Goal: Task Accomplishment & Management: Manage account settings

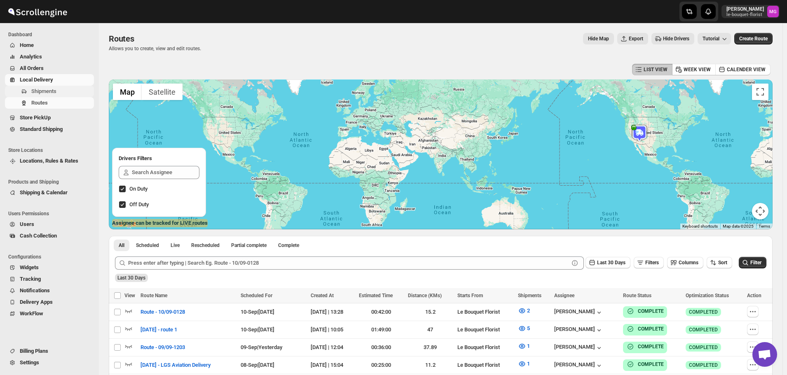
click at [54, 91] on span "Shipments" at bounding box center [43, 91] width 25 height 6
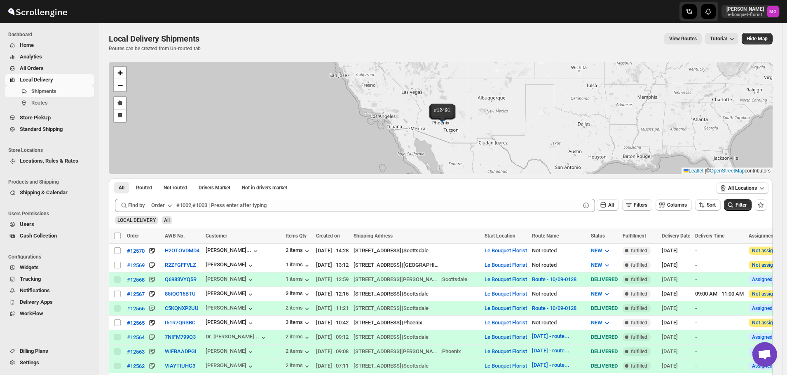
click at [650, 210] on button "Filters" at bounding box center [637, 205] width 30 height 12
click at [655, 233] on button "Add Filter" at bounding box center [640, 238] width 38 height 12
click at [606, 241] on button "Select" at bounding box center [596, 238] width 62 height 12
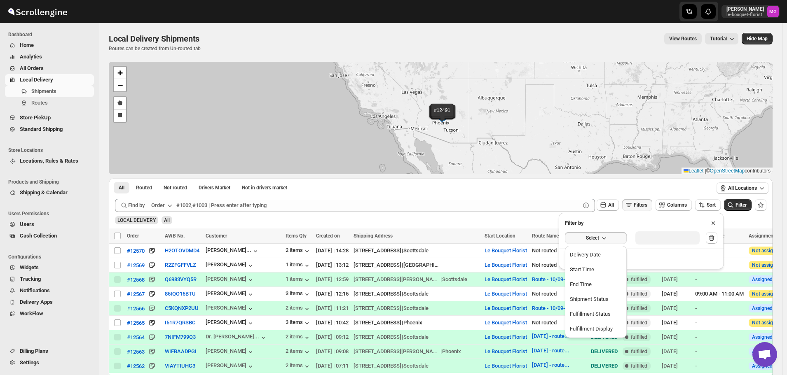
click at [603, 257] on button "Delivery Date" at bounding box center [595, 254] width 57 height 13
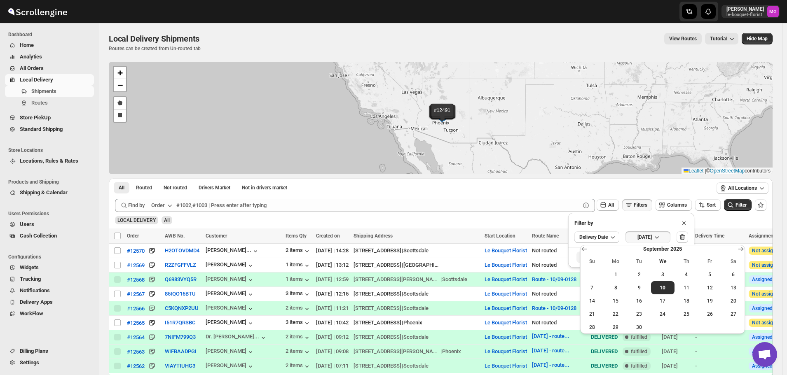
click at [643, 289] on span "9" at bounding box center [639, 288] width 17 height 7
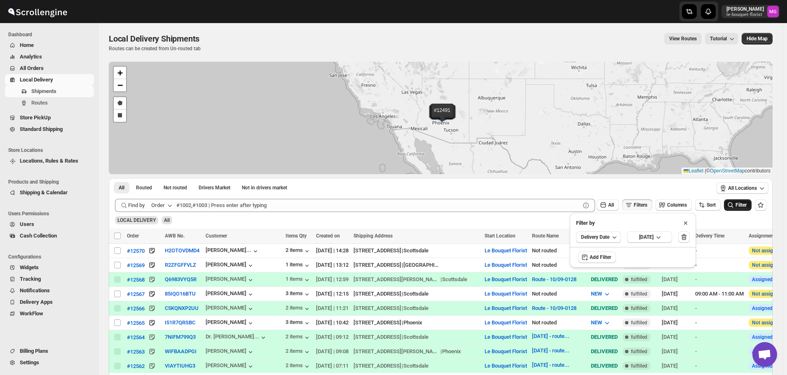
click at [745, 209] on button "Filter" at bounding box center [738, 205] width 28 height 12
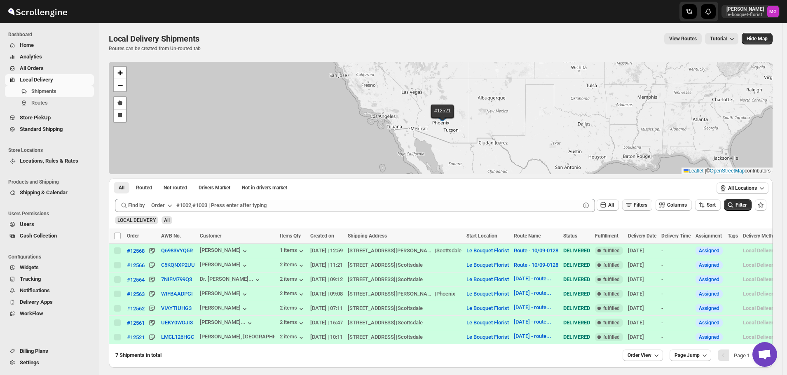
click at [651, 210] on button "Filters" at bounding box center [637, 205] width 30 height 12
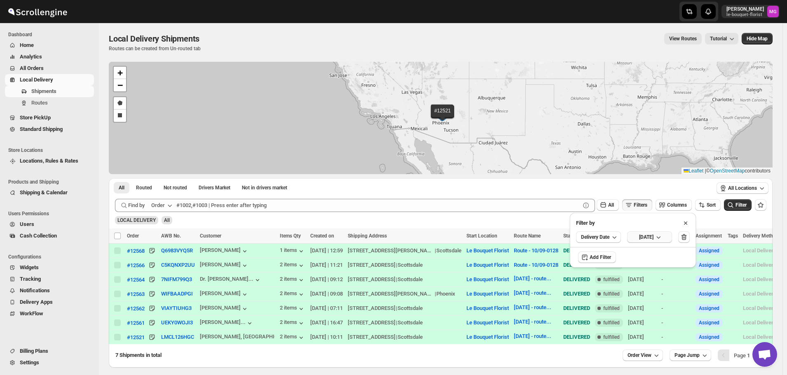
click at [659, 234] on button "[DATE]" at bounding box center [649, 237] width 45 height 12
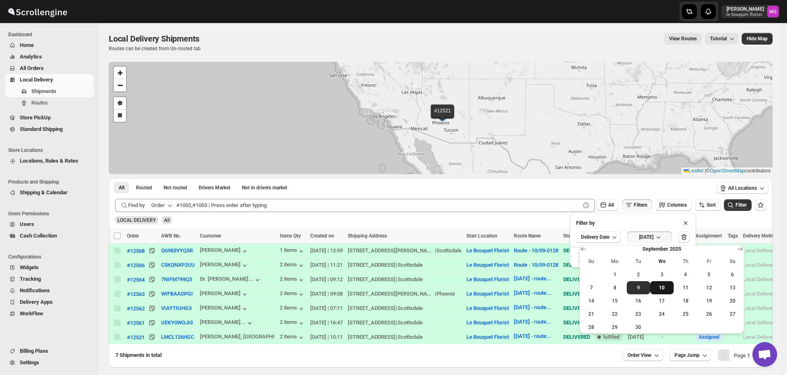
click at [660, 287] on span "10" at bounding box center [661, 288] width 17 height 7
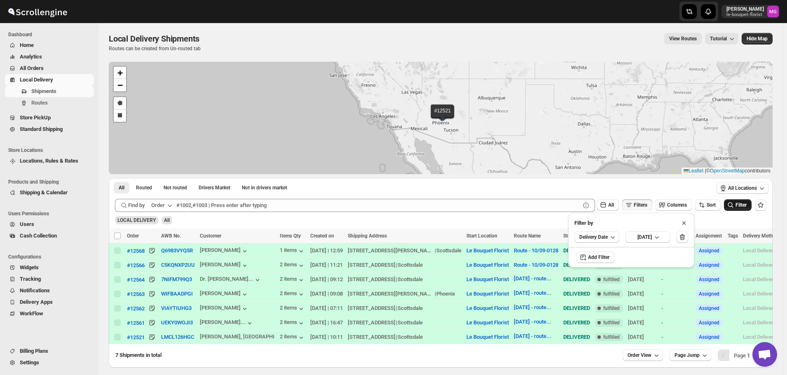
click at [746, 208] on span "Filter" at bounding box center [740, 205] width 11 height 6
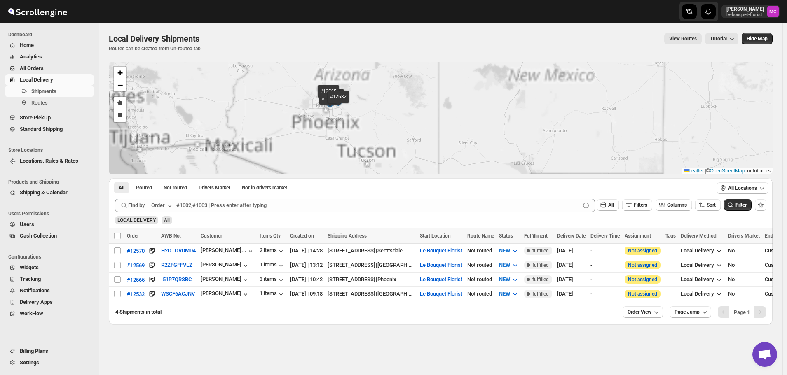
drag, startPoint x: 424, startPoint y: 121, endPoint x: 432, endPoint y: 125, distance: 8.9
click at [432, 124] on div "#12570 #12569 #12565 #12532 + − Draw a polygon Draw a rectangle Leaflet | © Ope…" at bounding box center [441, 118] width 664 height 112
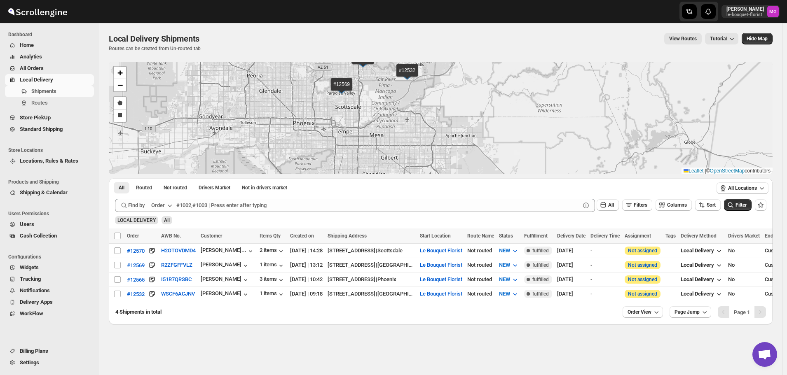
click at [398, 131] on div "#12570 #12569 #12565 #12532 + − Draw a polygon Draw a rectangle Leaflet | © Ope…" at bounding box center [441, 118] width 664 height 112
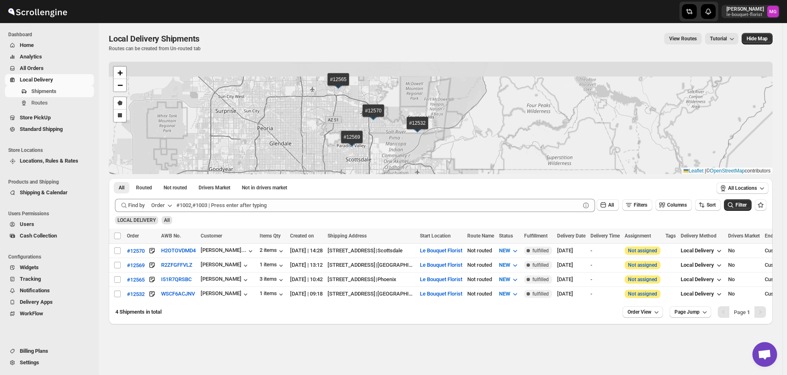
click at [479, 135] on div "#12570 #12569 #12565 #12532 + − Draw a polygon Draw a rectangle Leaflet | © Ope…" at bounding box center [441, 118] width 664 height 112
